Goal: Information Seeking & Learning: Find specific fact

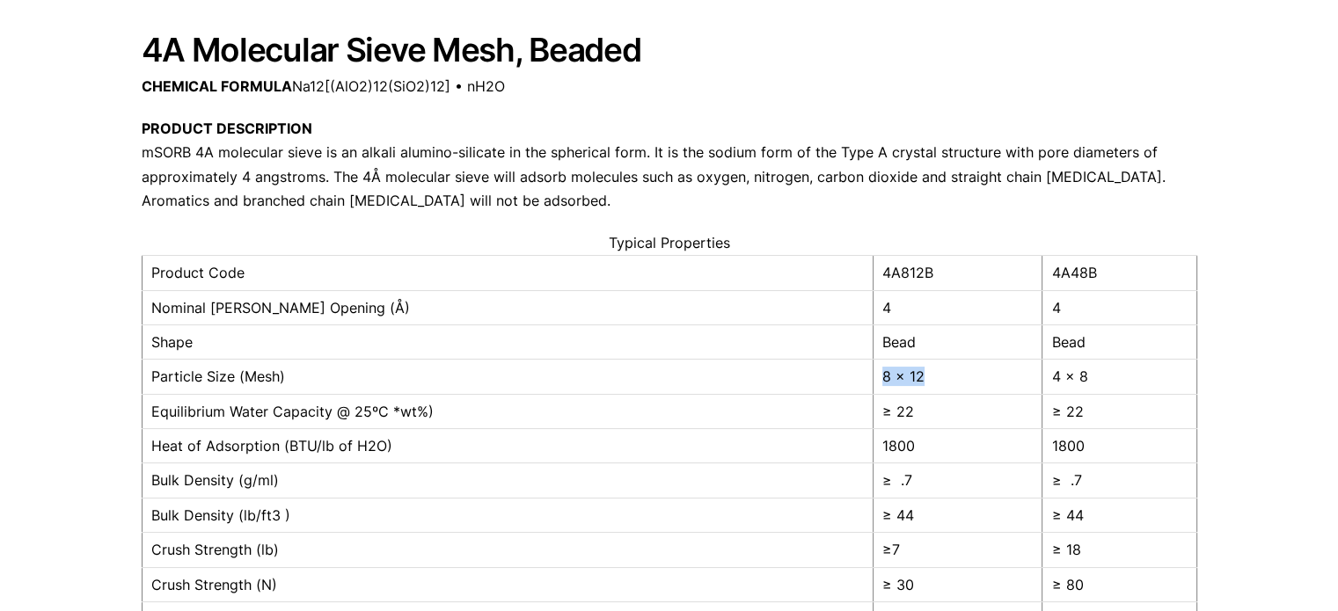
drag, startPoint x: 919, startPoint y: 373, endPoint x: 858, endPoint y: 378, distance: 61.8
click at [858, 378] on tr "Particle Size (Mesh) 8 x 12 4 x 8" at bounding box center [669, 377] width 1055 height 34
click at [956, 381] on td "8 x 12" at bounding box center [958, 377] width 169 height 34
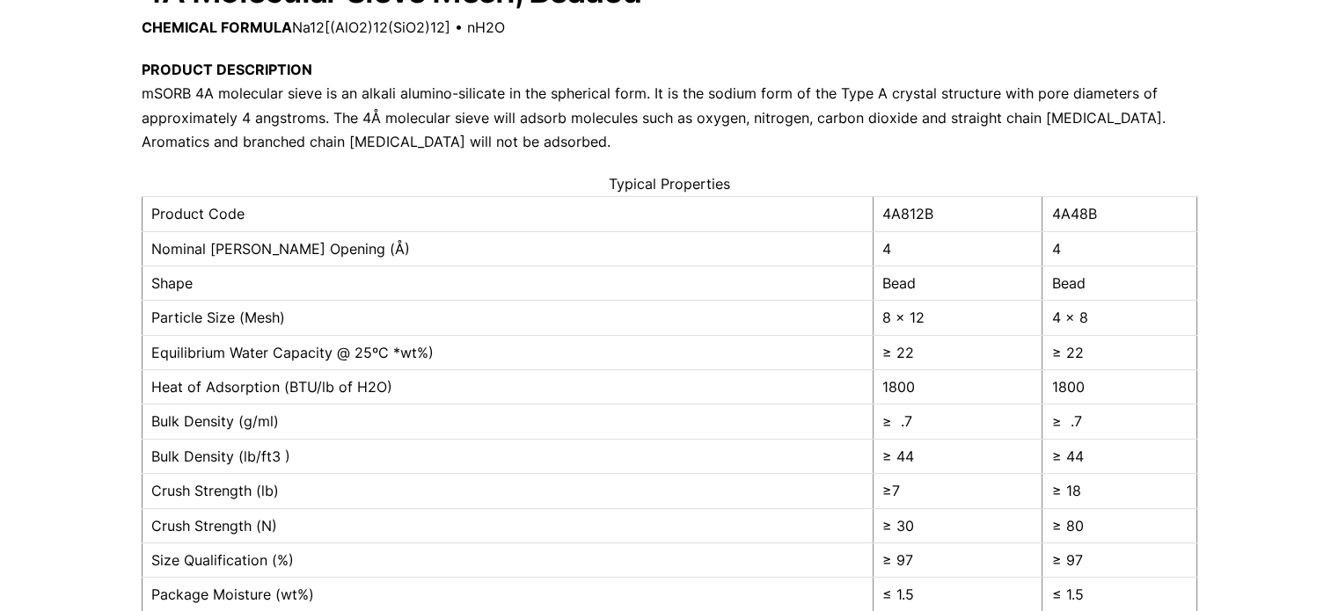
scroll to position [264, 0]
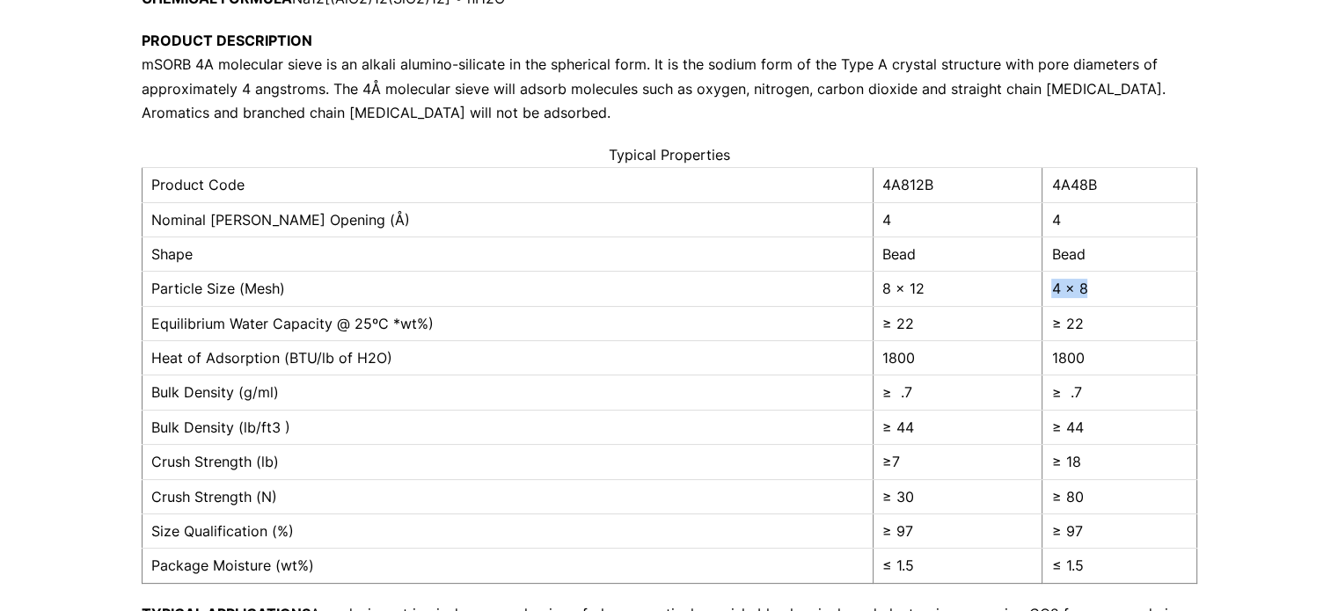
drag, startPoint x: 1092, startPoint y: 298, endPoint x: 1045, endPoint y: 291, distance: 47.2
click at [1045, 291] on td "4 x 8" at bounding box center [1120, 289] width 154 height 34
drag, startPoint x: 926, startPoint y: 294, endPoint x: 859, endPoint y: 292, distance: 67.8
click at [859, 292] on tr "Particle Size (Mesh) 8 x 12 4 x 8" at bounding box center [669, 289] width 1055 height 34
click at [957, 394] on td "≥ .7" at bounding box center [958, 393] width 169 height 34
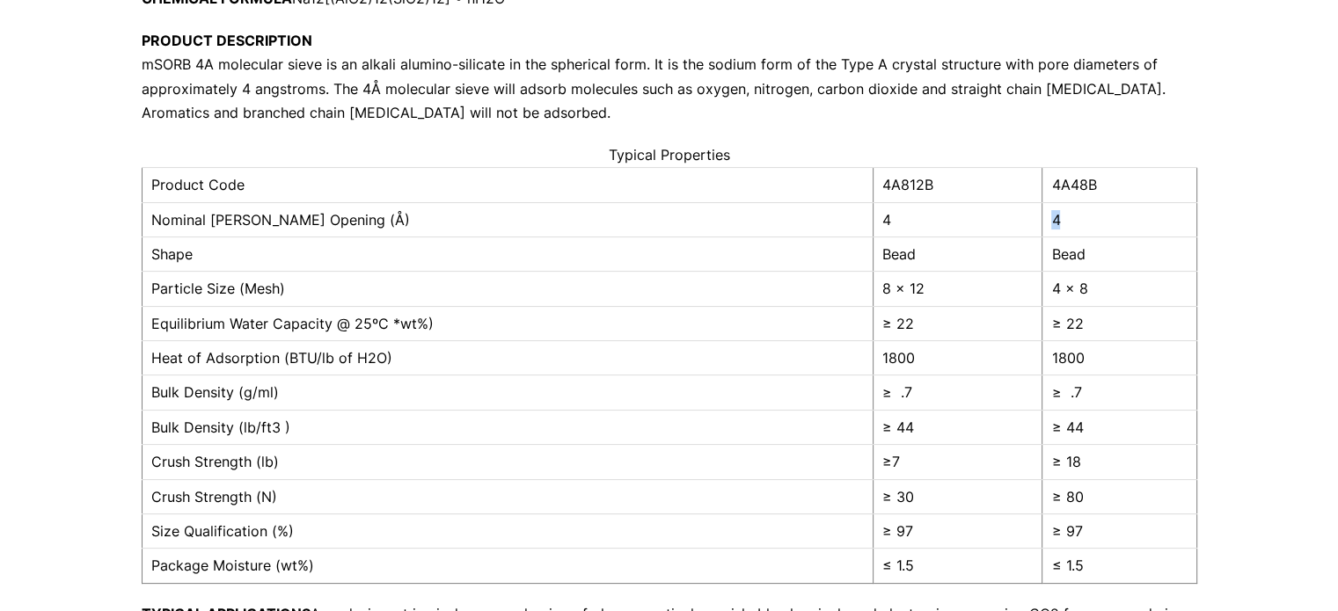
drag, startPoint x: 1067, startPoint y: 221, endPoint x: 1046, endPoint y: 219, distance: 21.2
click at [1046, 219] on td "4" at bounding box center [1120, 219] width 154 height 34
click at [1097, 284] on td "4 x 8" at bounding box center [1120, 289] width 154 height 34
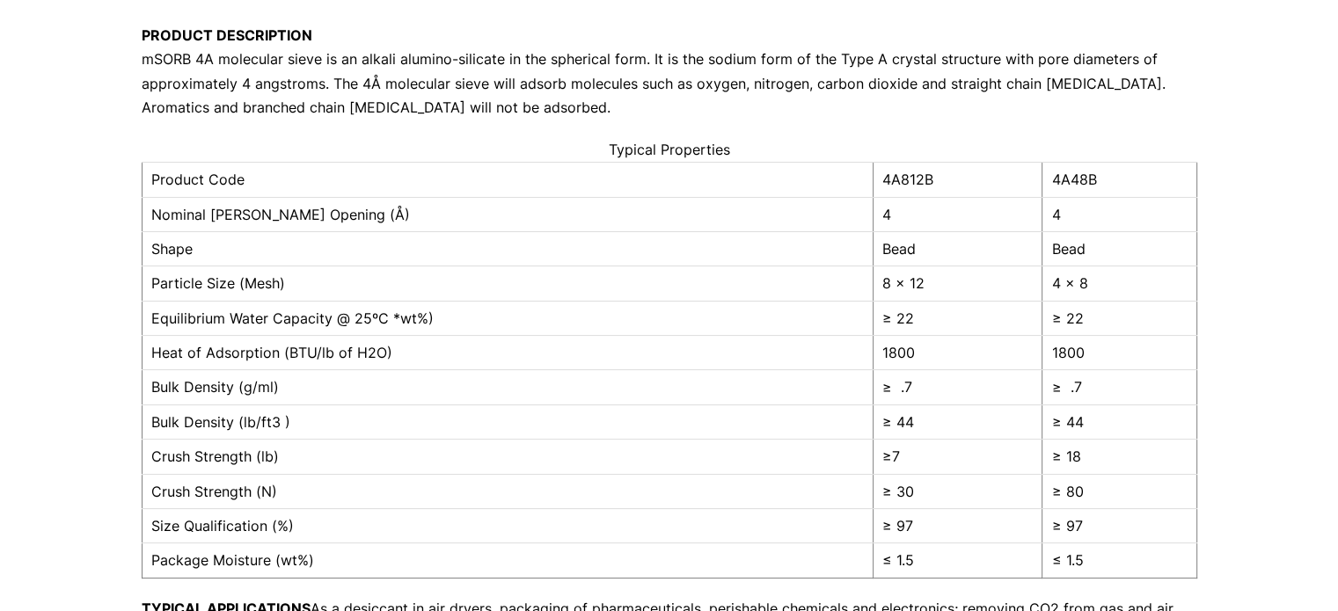
scroll to position [352, 0]
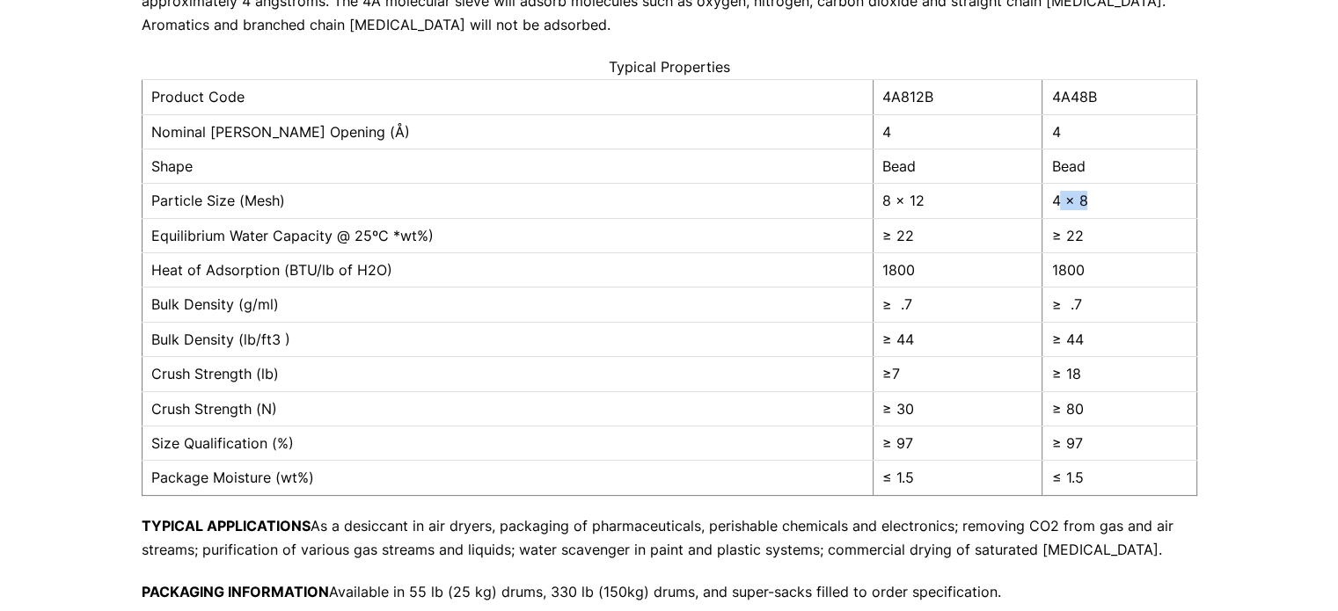
drag, startPoint x: 1054, startPoint y: 198, endPoint x: 1093, endPoint y: 194, distance: 38.9
click at [1093, 194] on td "4 x 8" at bounding box center [1120, 201] width 154 height 34
click at [1095, 194] on td "4 x 8" at bounding box center [1120, 201] width 154 height 34
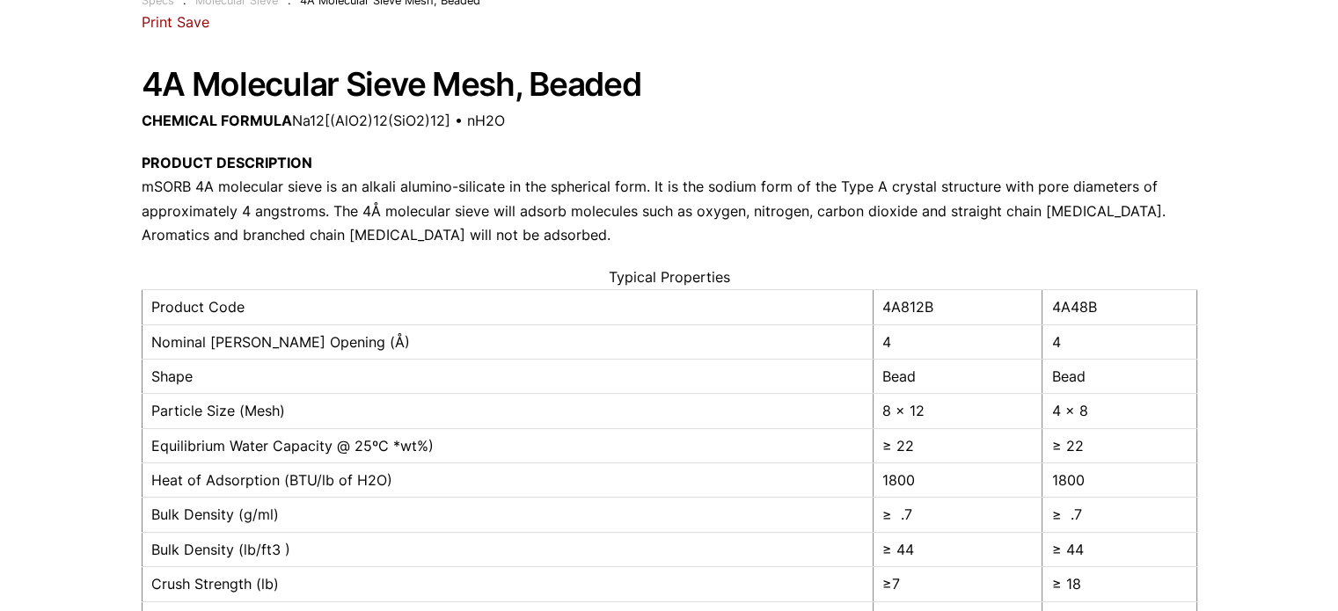
scroll to position [0, 0]
